Goal: Task Accomplishment & Management: Complete application form

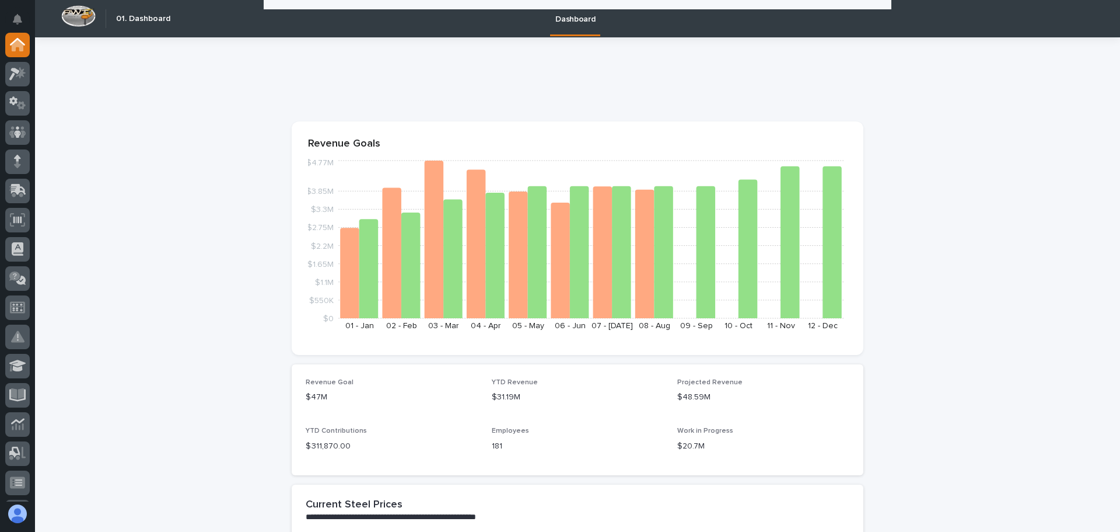
scroll to position [992, 0]
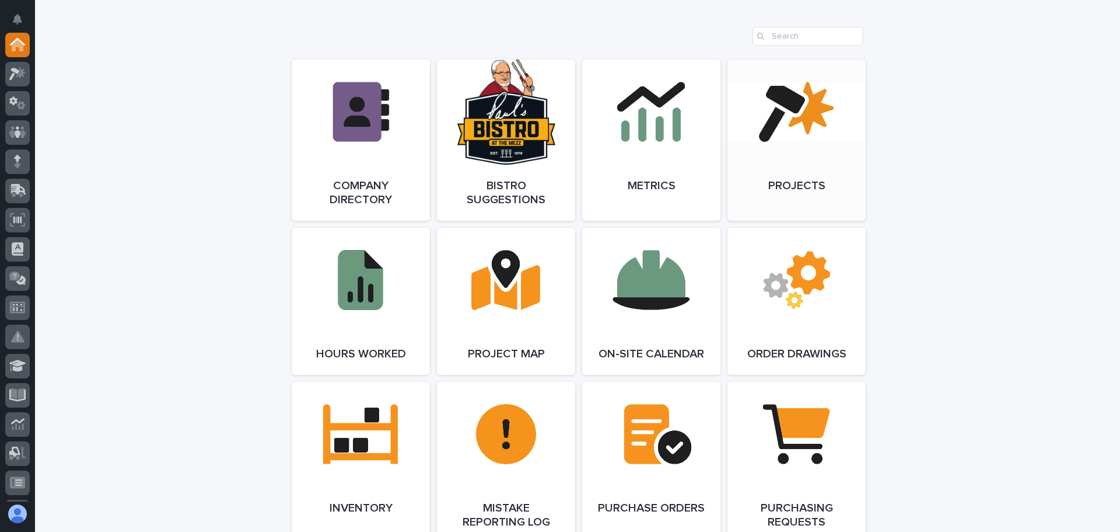
click at [795, 148] on link "Open Link" at bounding box center [797, 140] width 138 height 161
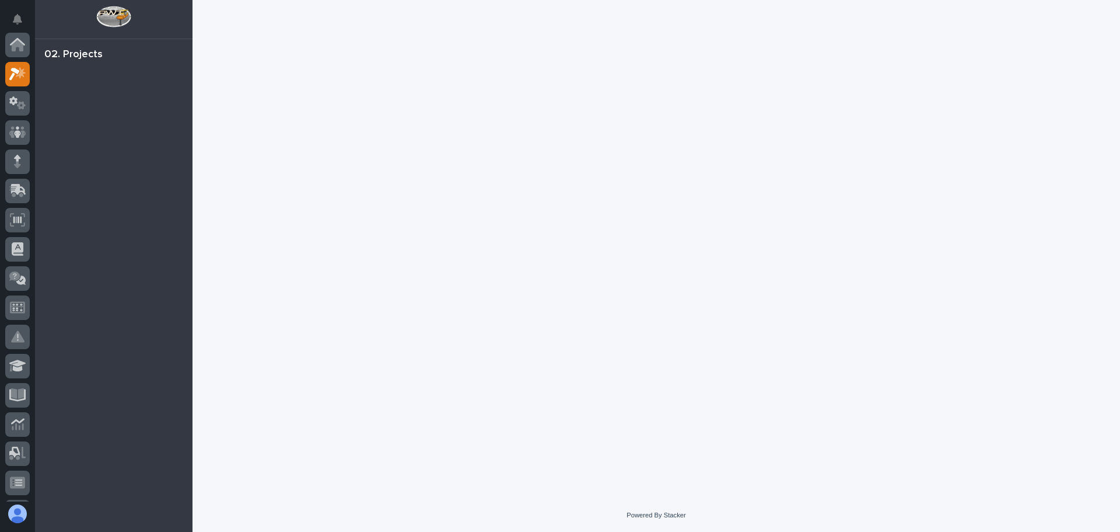
scroll to position [29, 0]
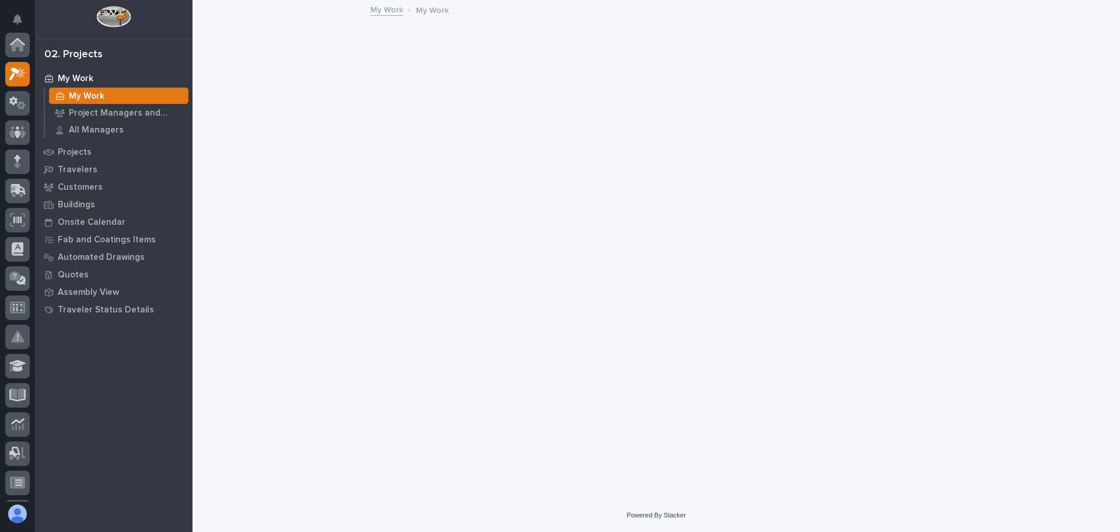
scroll to position [29, 0]
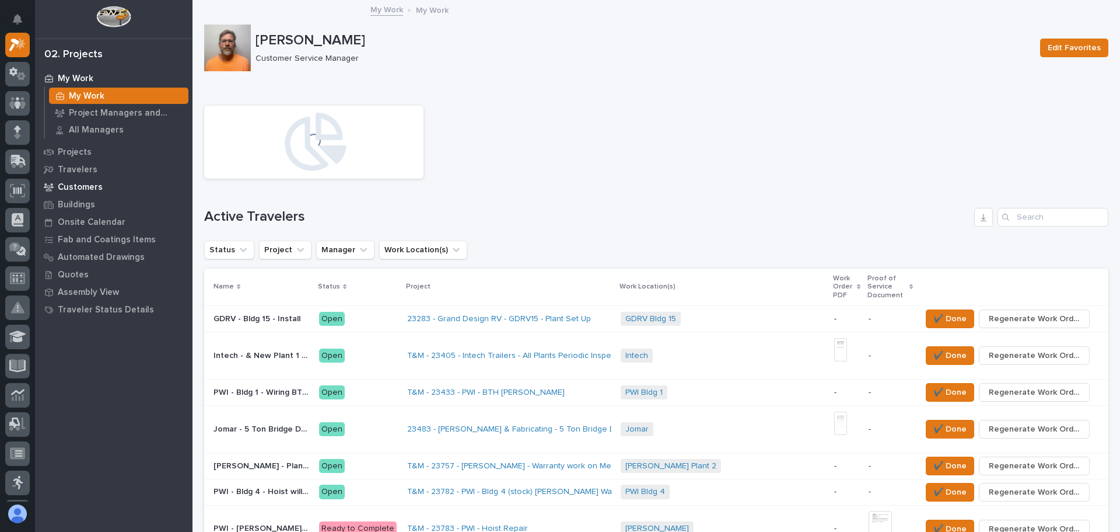
click at [81, 182] on p "Customers" at bounding box center [80, 187] width 45 height 11
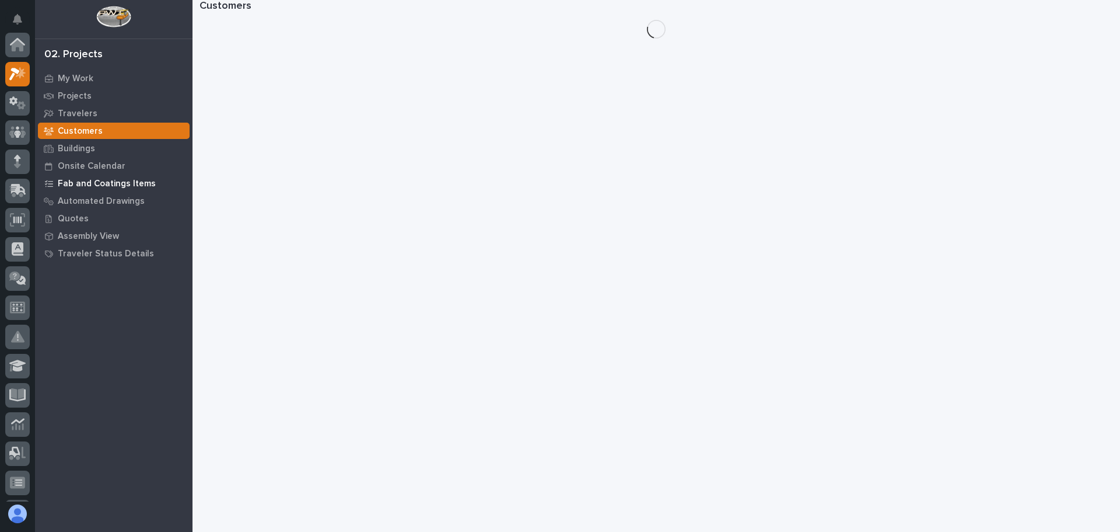
scroll to position [29, 0]
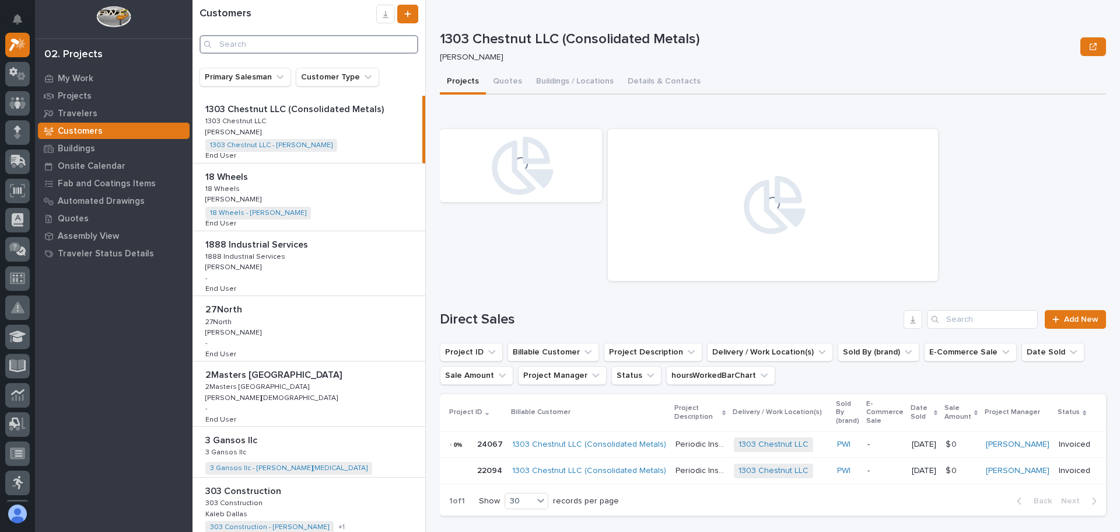
click at [243, 44] on input "Search" at bounding box center [309, 44] width 219 height 19
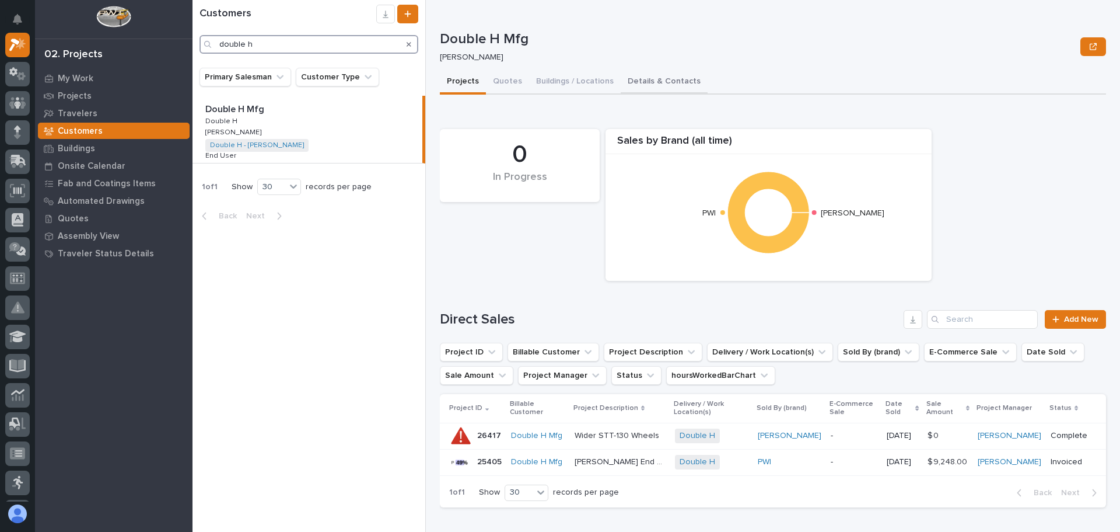
type input "double h"
click at [660, 79] on button "Details & Contacts" at bounding box center [664, 82] width 87 height 25
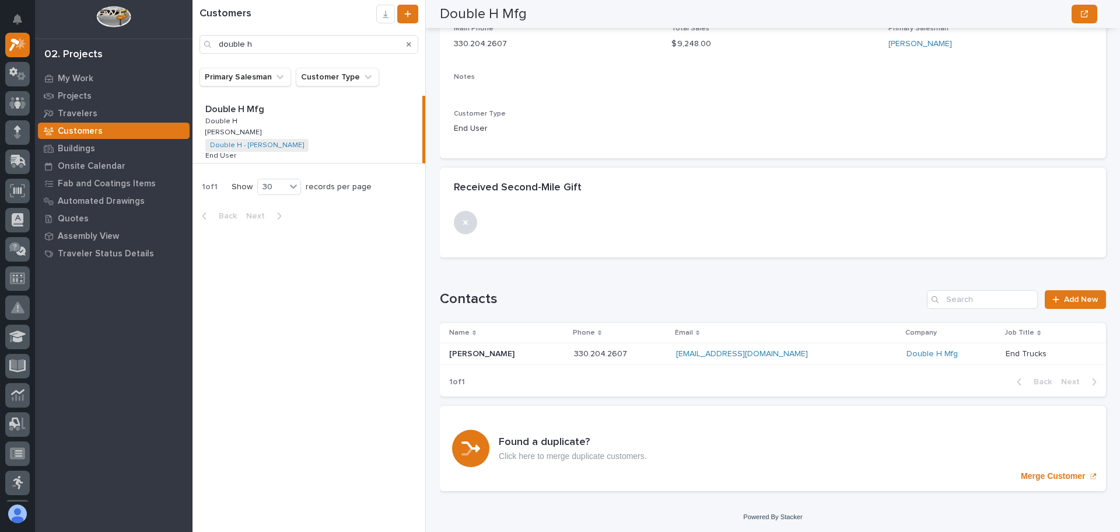
scroll to position [181, 0]
click at [1074, 294] on span "Add New" at bounding box center [1081, 298] width 34 height 8
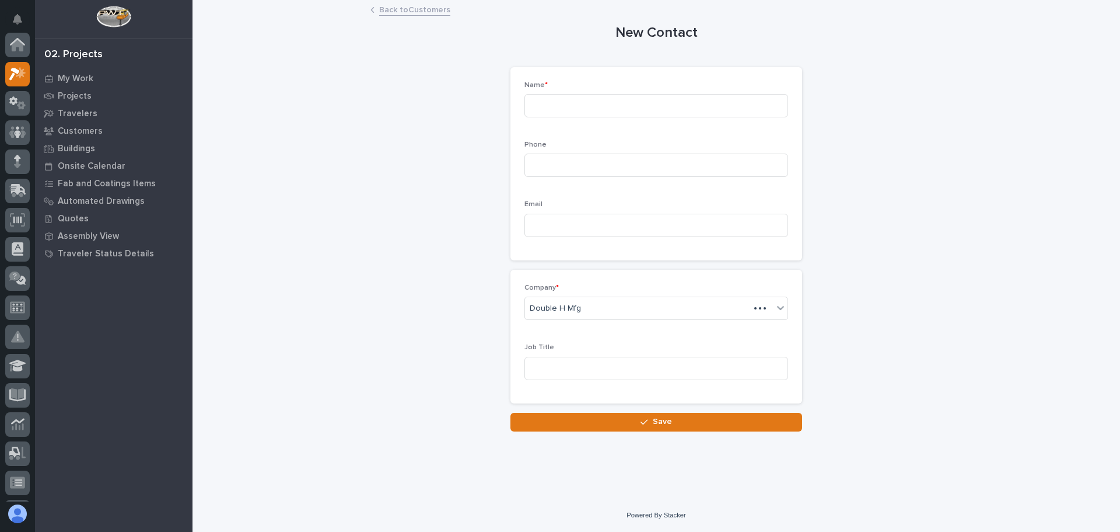
scroll to position [29, 0]
click at [561, 107] on input at bounding box center [657, 105] width 264 height 23
type input "[PERSON_NAME]"
click at [540, 163] on input at bounding box center [657, 164] width 264 height 23
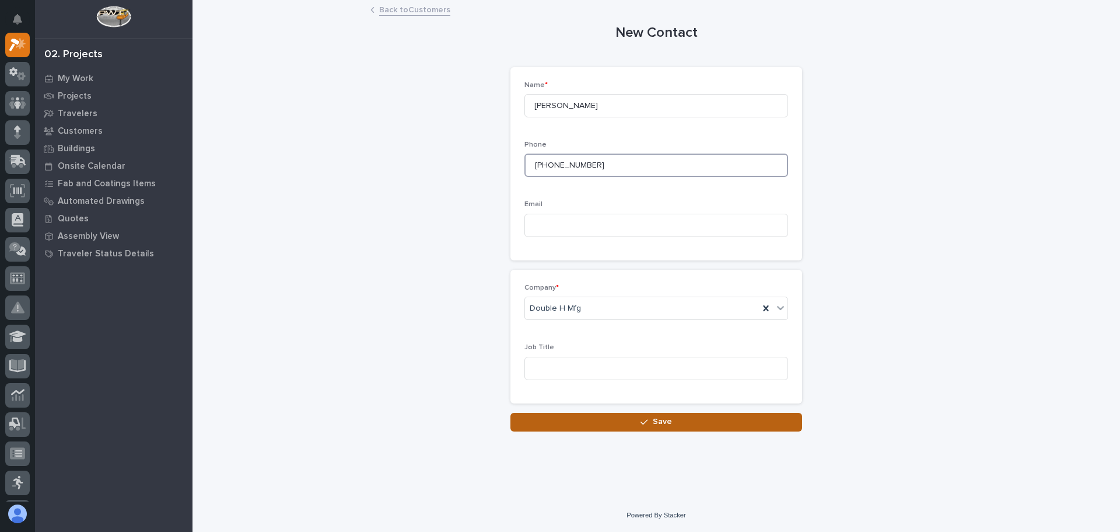
type input "[PHONE_NUMBER]"
click at [648, 423] on icon "button" at bounding box center [644, 422] width 7 height 8
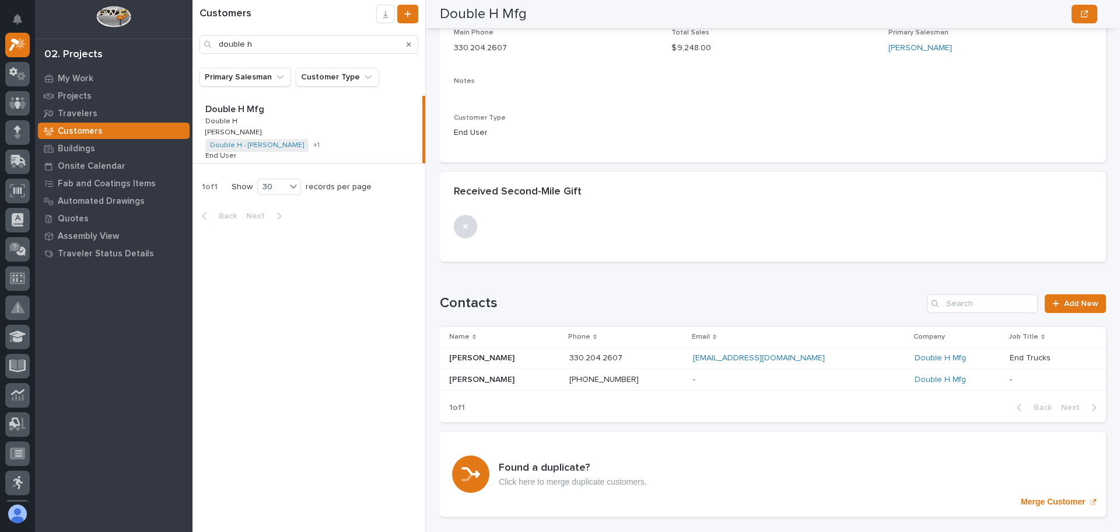
scroll to position [202, 0]
